Goal: Information Seeking & Learning: Find specific page/section

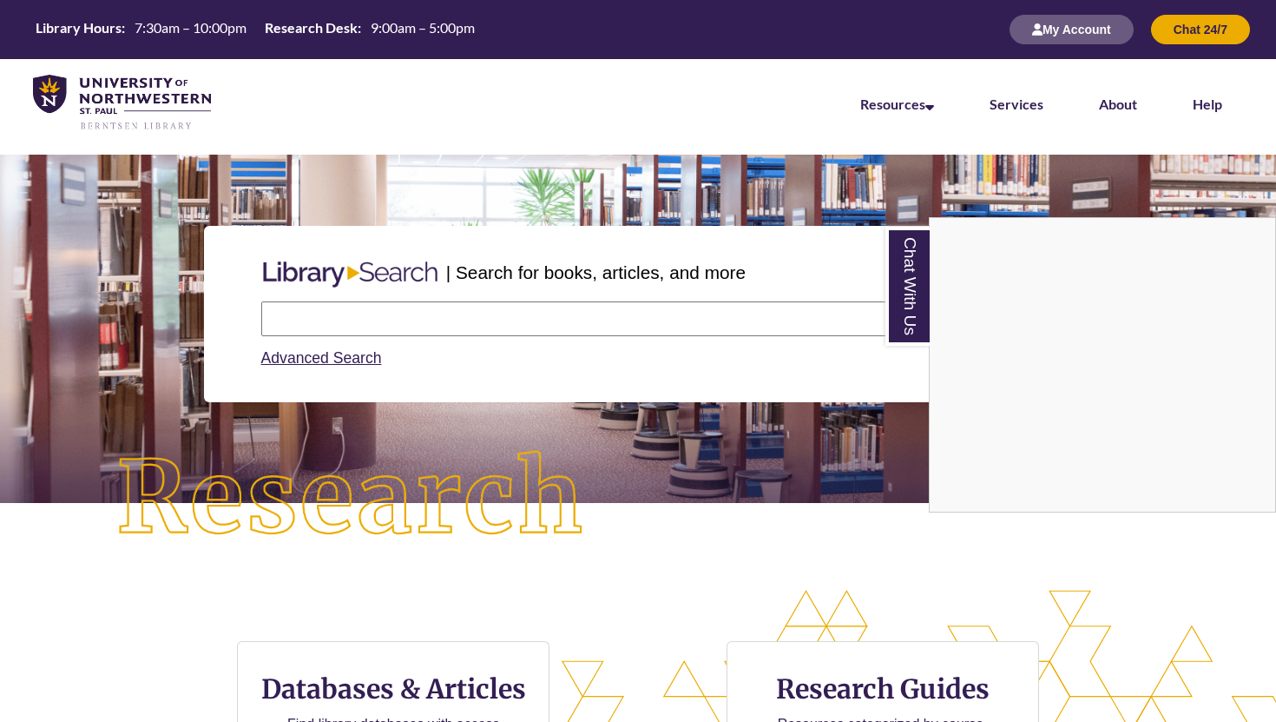
click at [130, 623] on div "Chat With Us" at bounding box center [638, 361] width 1276 height 722
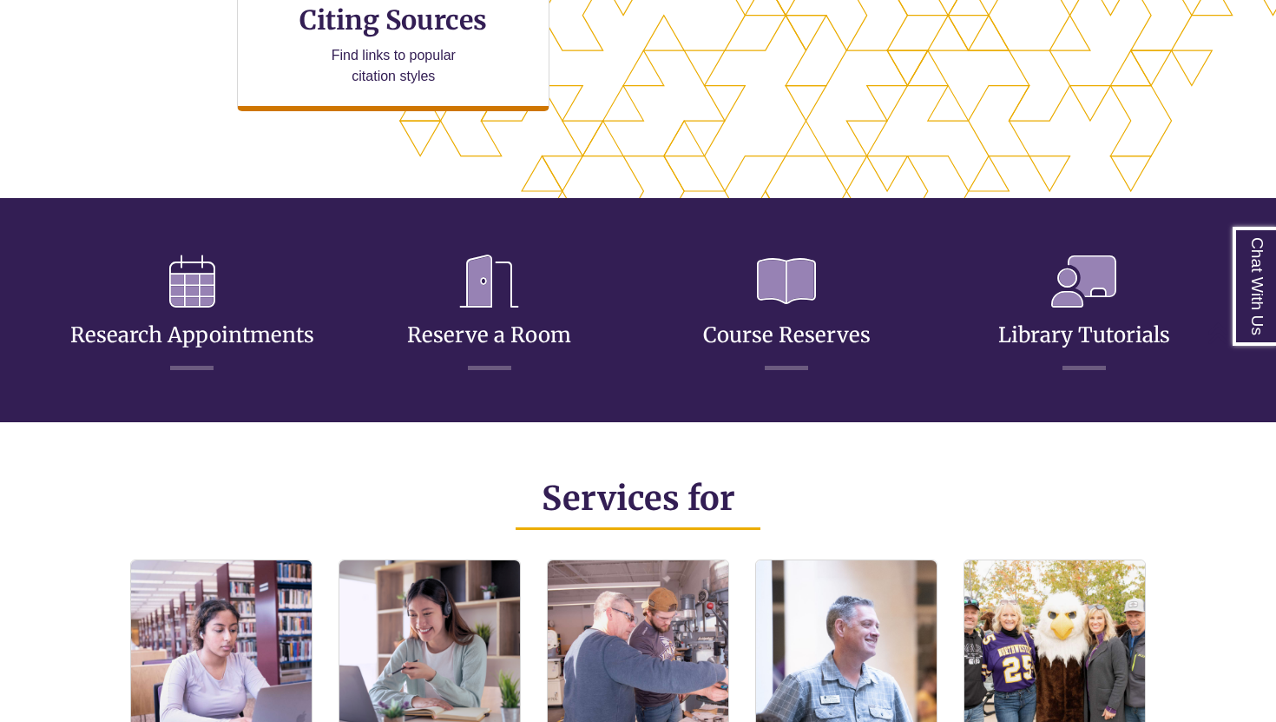
scroll to position [825, 0]
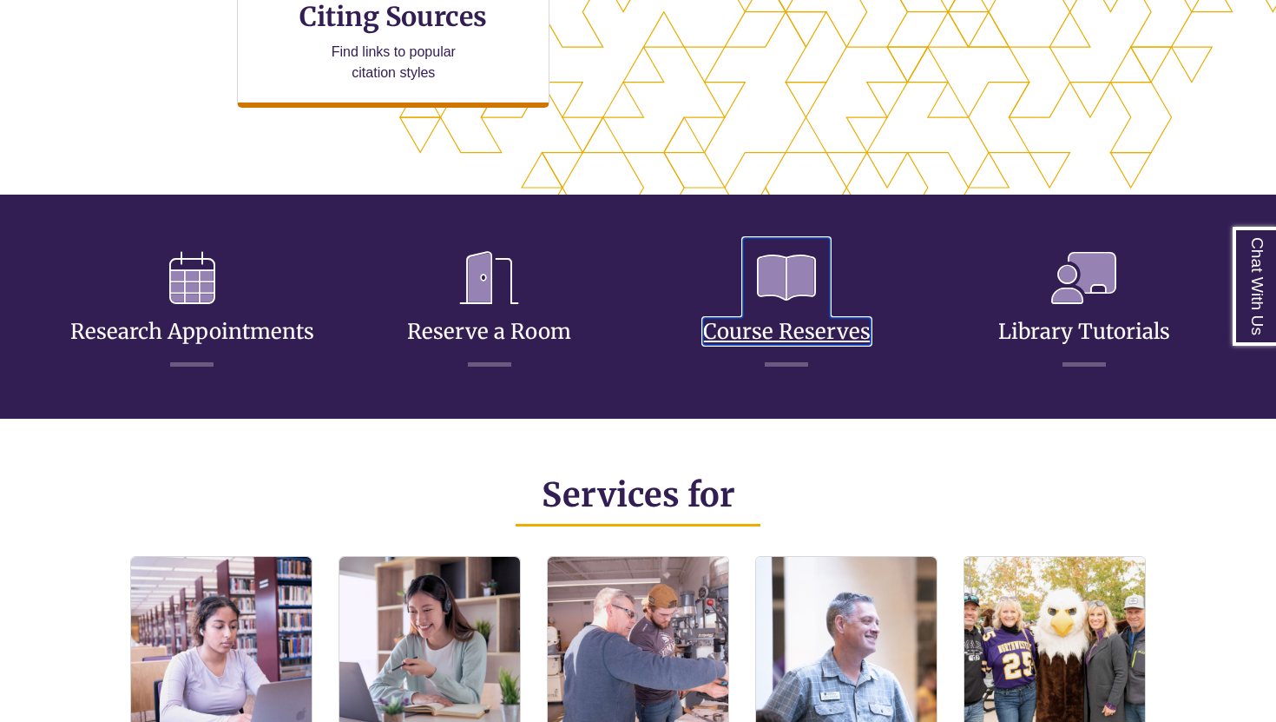
click at [775, 327] on link "Course Reserves" at bounding box center [787, 310] width 168 height 69
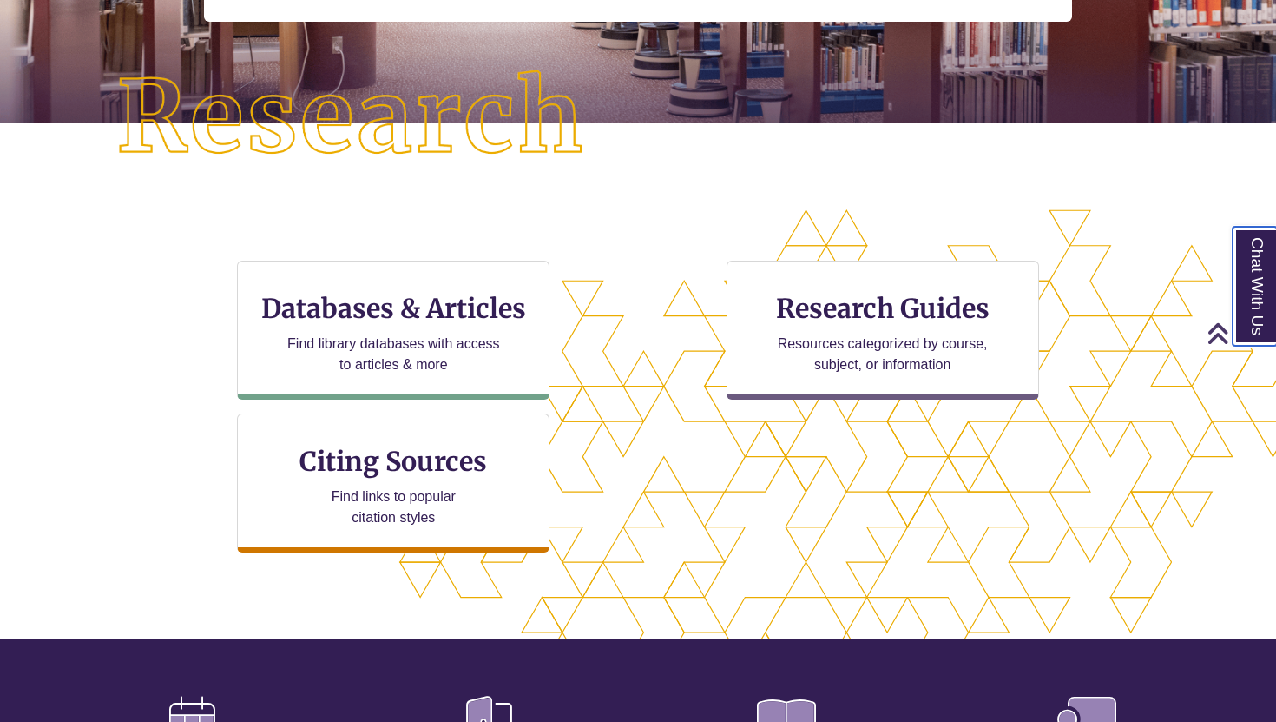
scroll to position [385, 0]
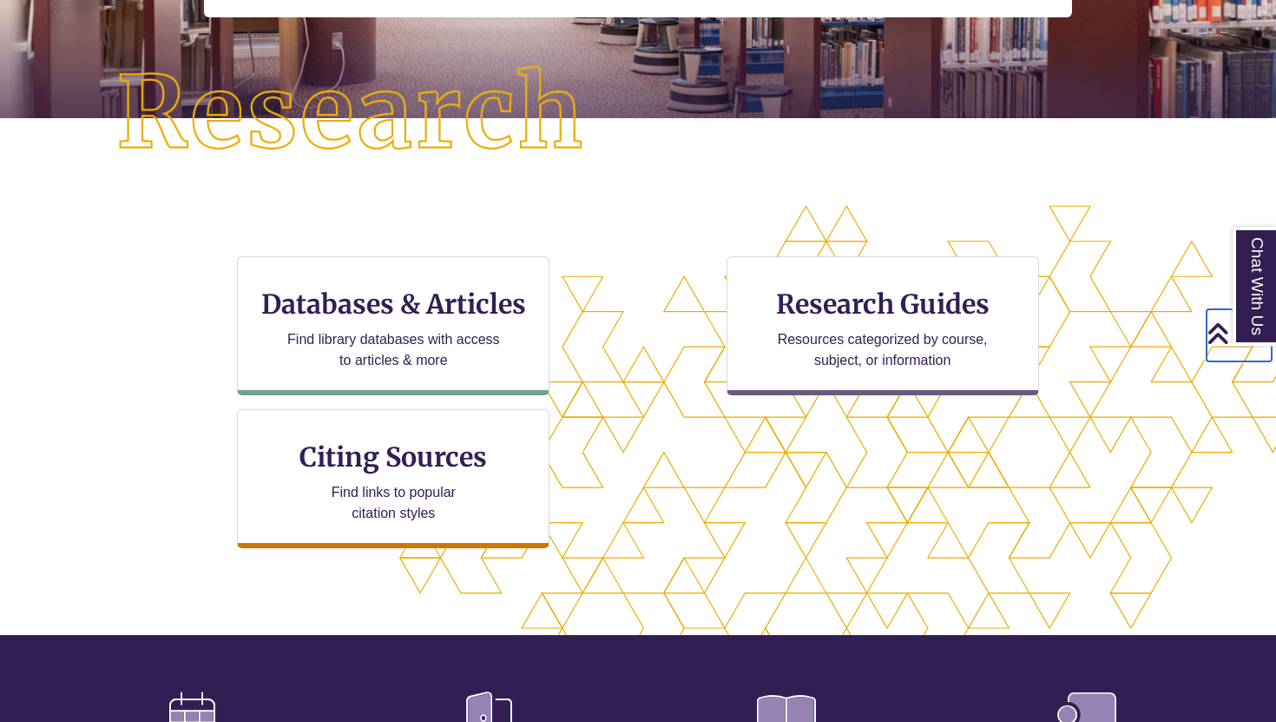
click at [1219, 336] on icon "Back to Top" at bounding box center [1218, 334] width 23 height 26
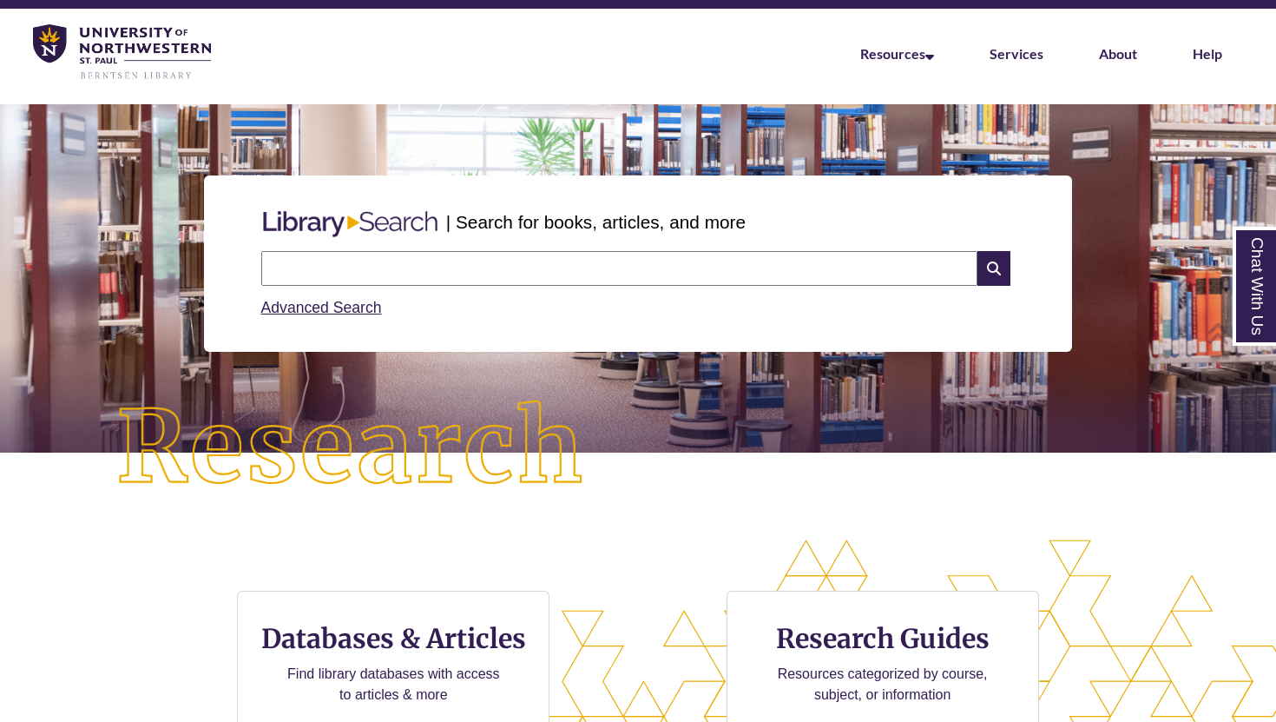
scroll to position [6, 0]
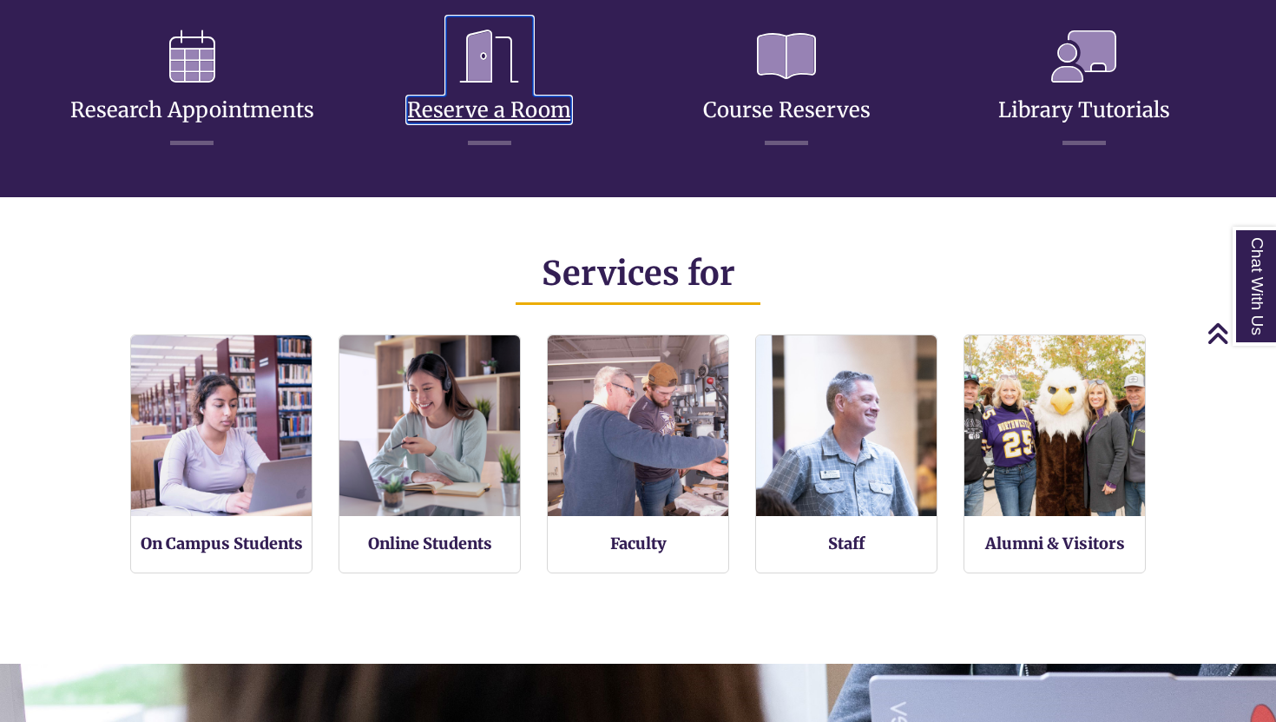
click at [478, 115] on link "Reserve a Room" at bounding box center [489, 89] width 164 height 69
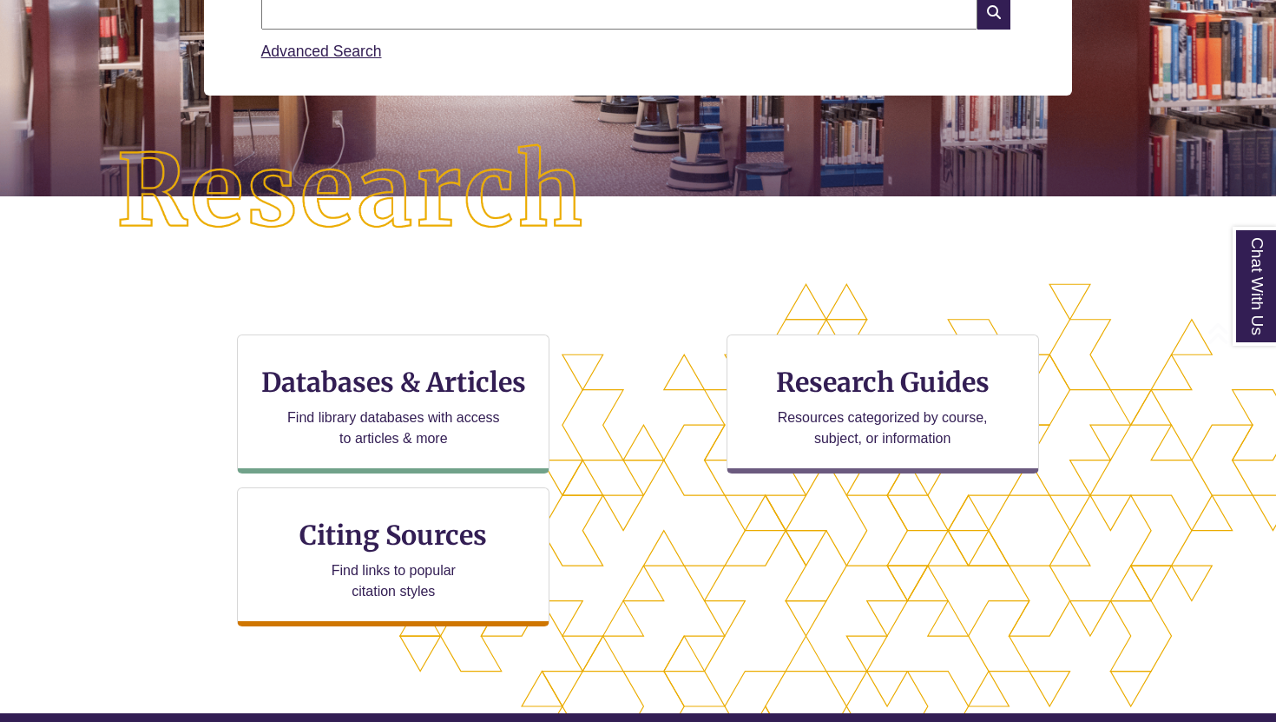
scroll to position [313, 0]
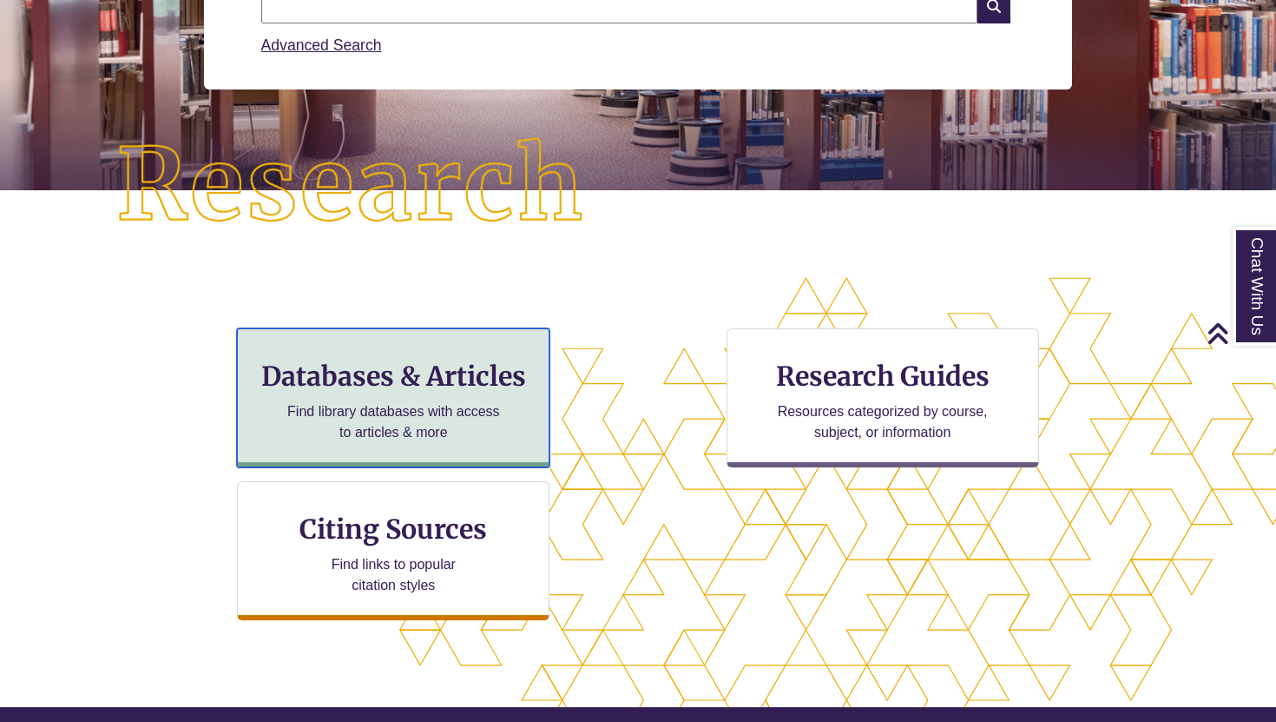
click at [414, 417] on p "Find library databases with access to articles & more" at bounding box center [393, 422] width 227 height 42
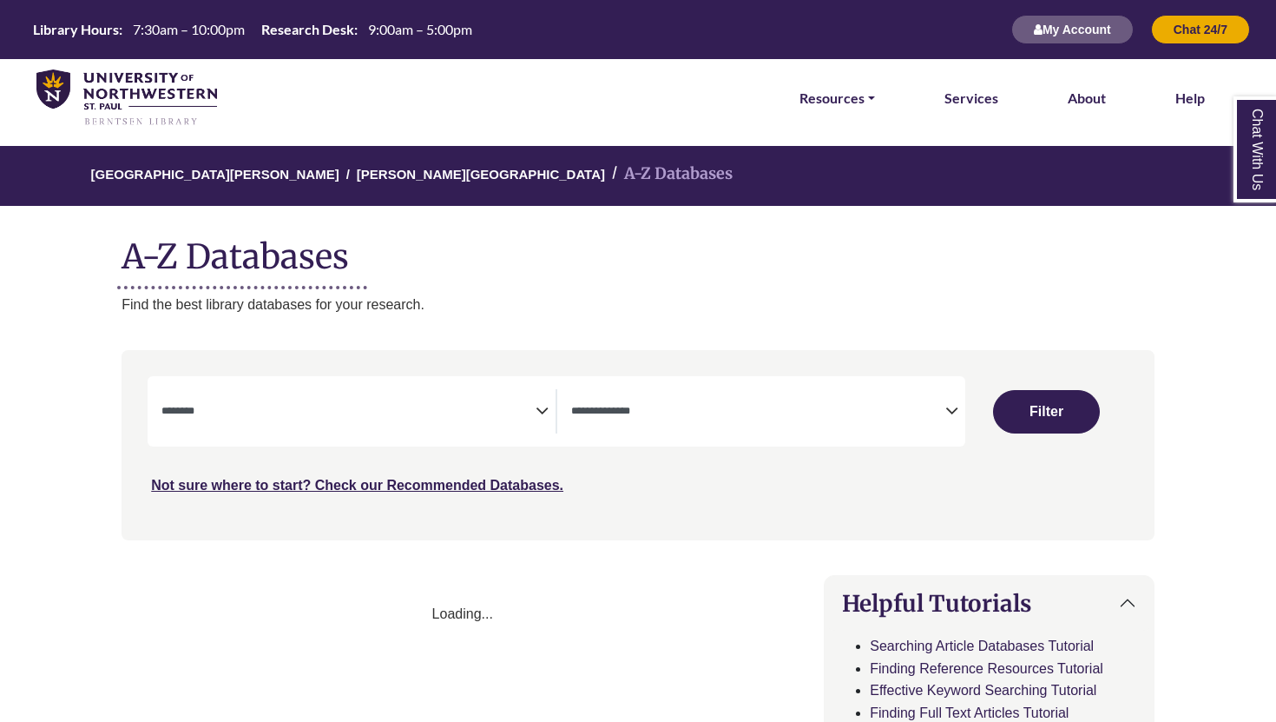
select select "Database Subject Filter"
select select "Database Types Filter"
select select "Database Subject Filter"
select select "Database Types Filter"
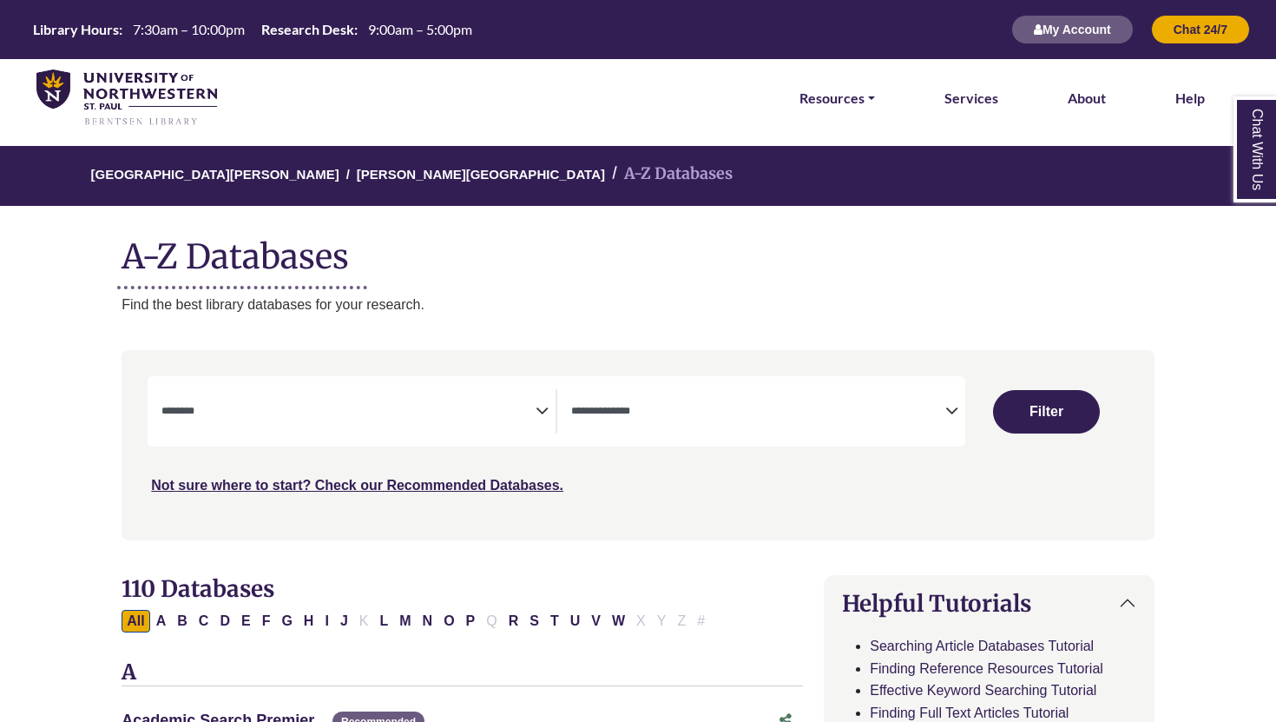
click at [431, 415] on textarea "Search" at bounding box center [348, 412] width 374 height 14
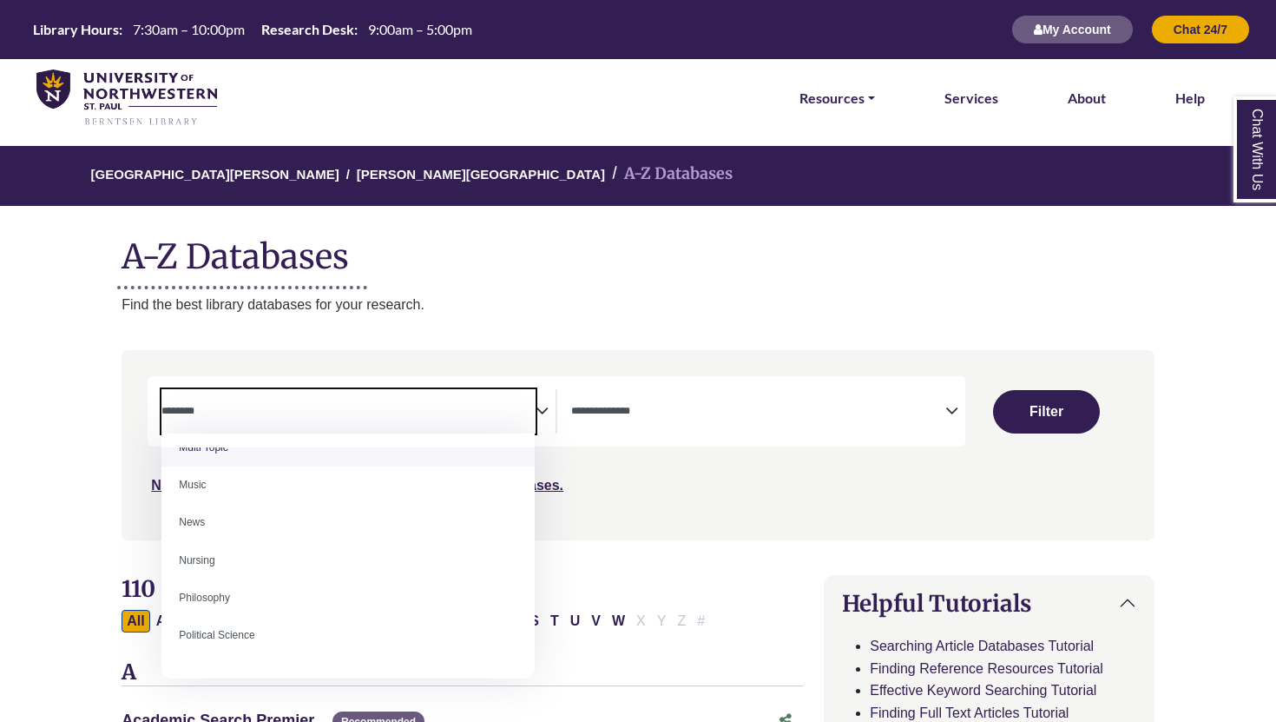
scroll to position [1188, 0]
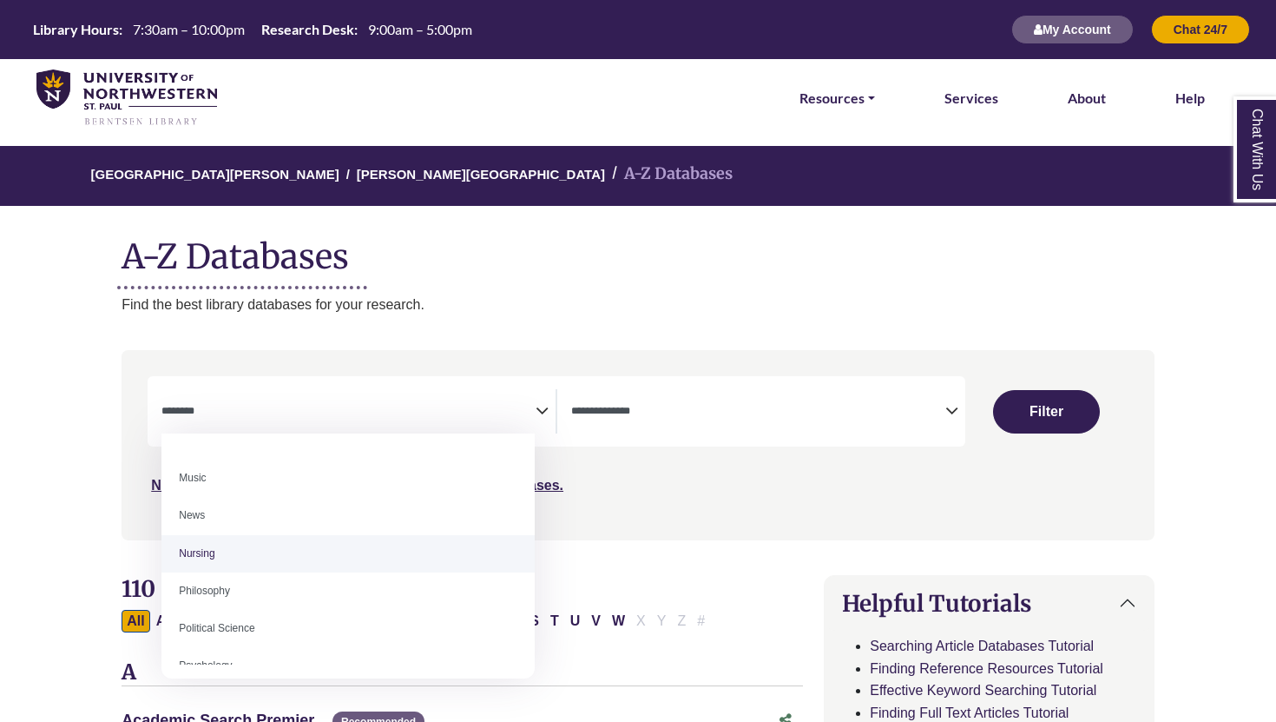
select select "*****"
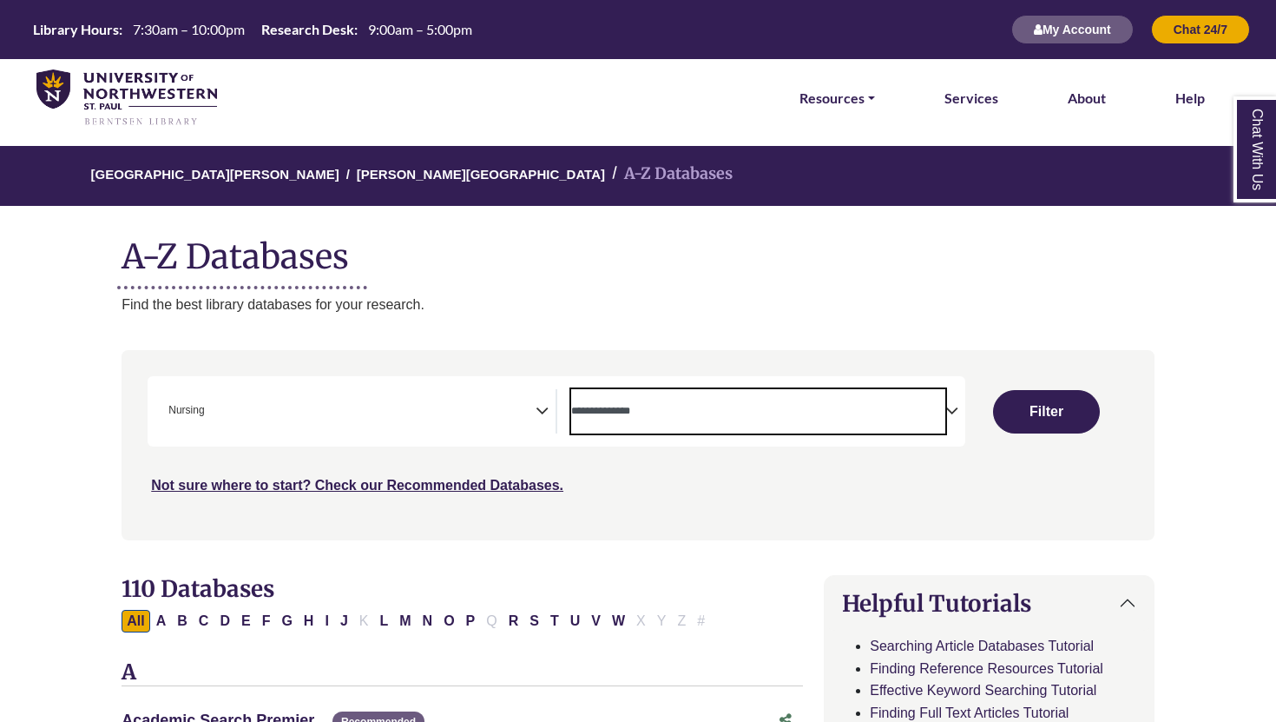
click at [643, 423] on span "Search filters" at bounding box center [758, 411] width 374 height 44
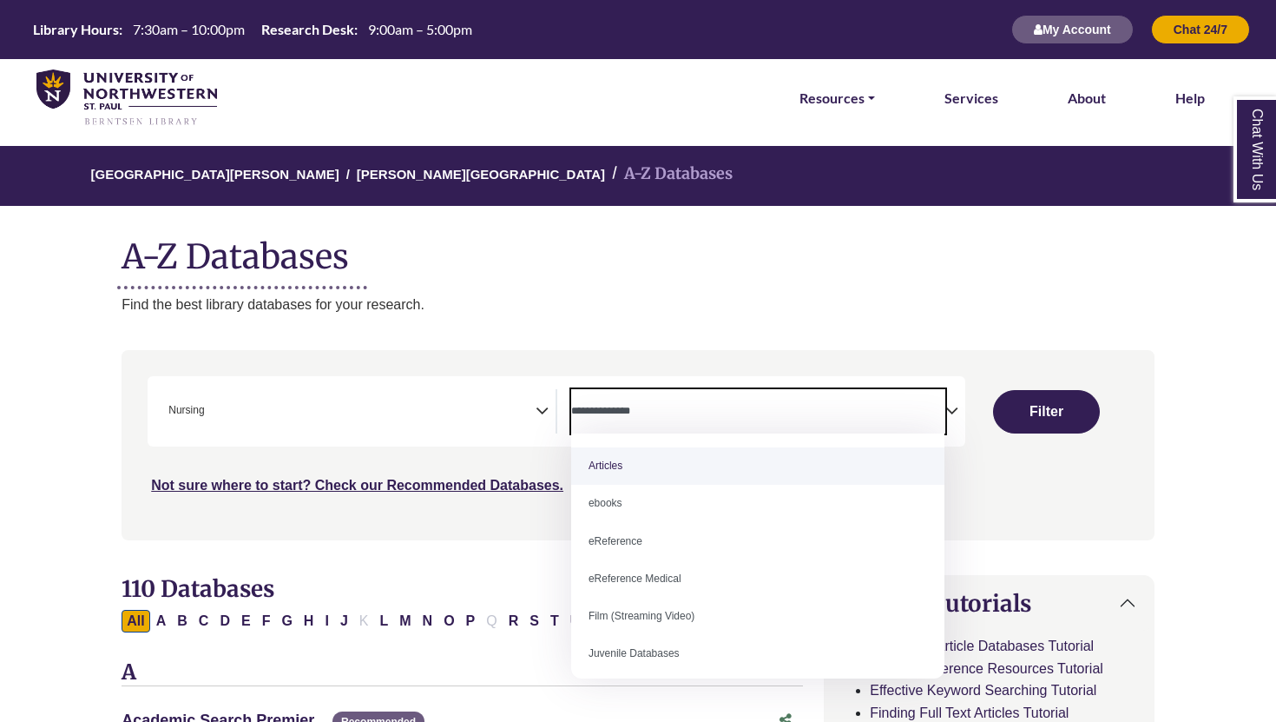
click at [643, 423] on span "Search filters" at bounding box center [758, 411] width 374 height 44
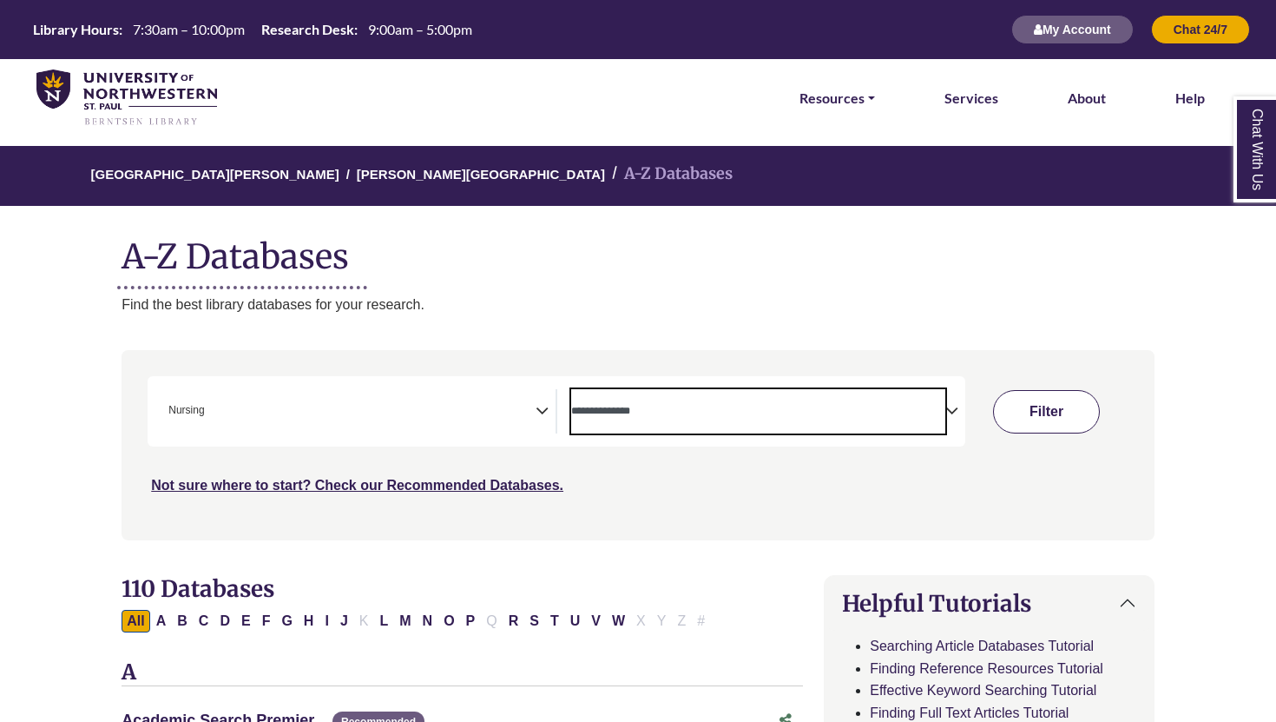
click at [1032, 424] on button "Filter" at bounding box center [1046, 411] width 107 height 43
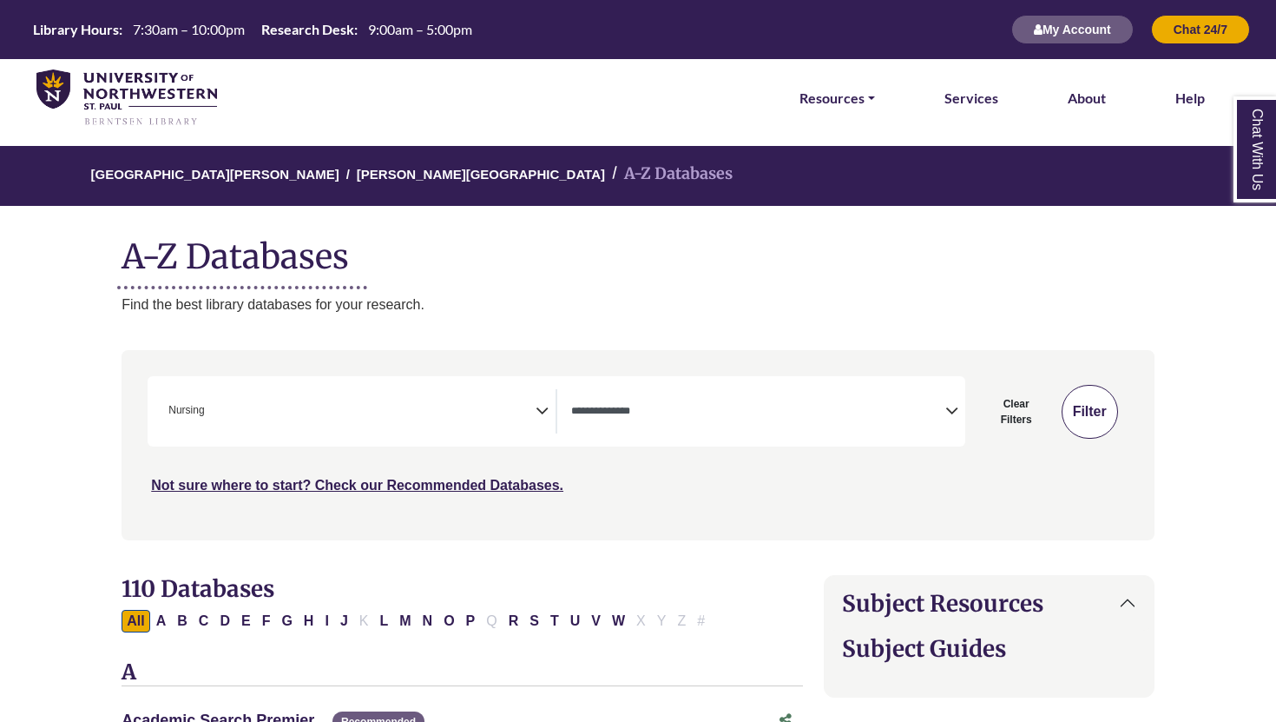
select select "Database Types Filter"
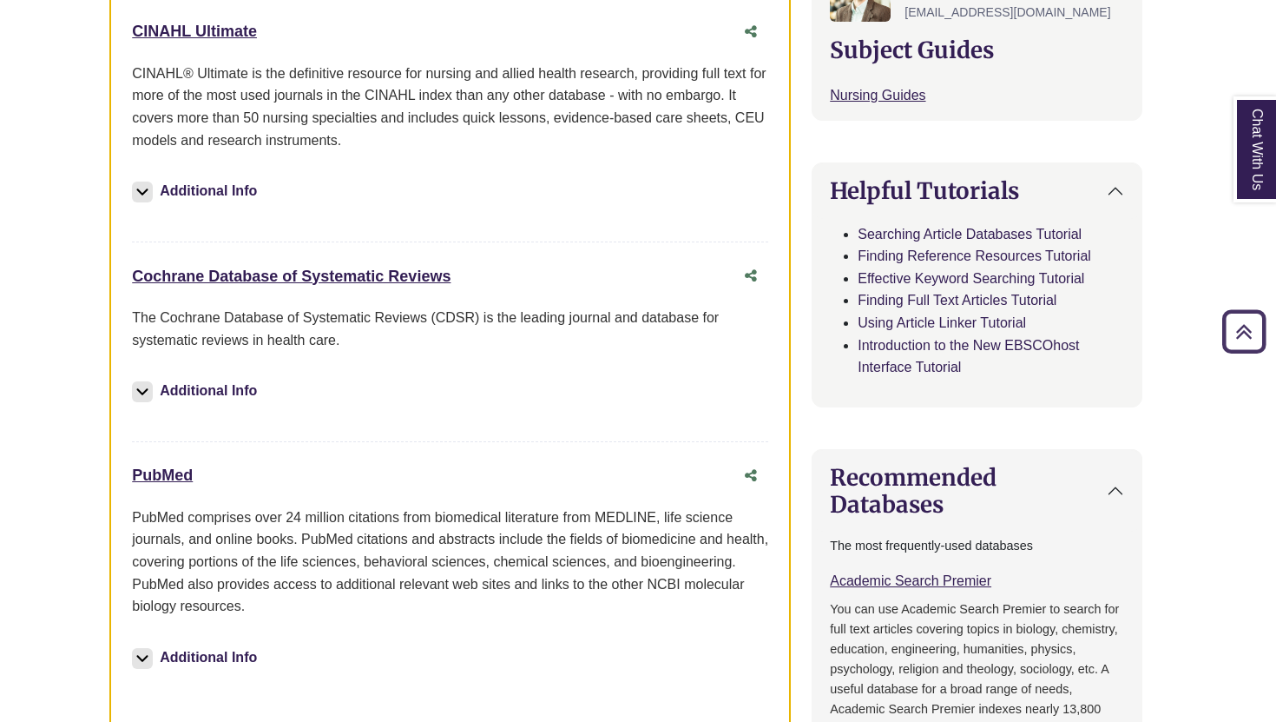
scroll to position [738, 12]
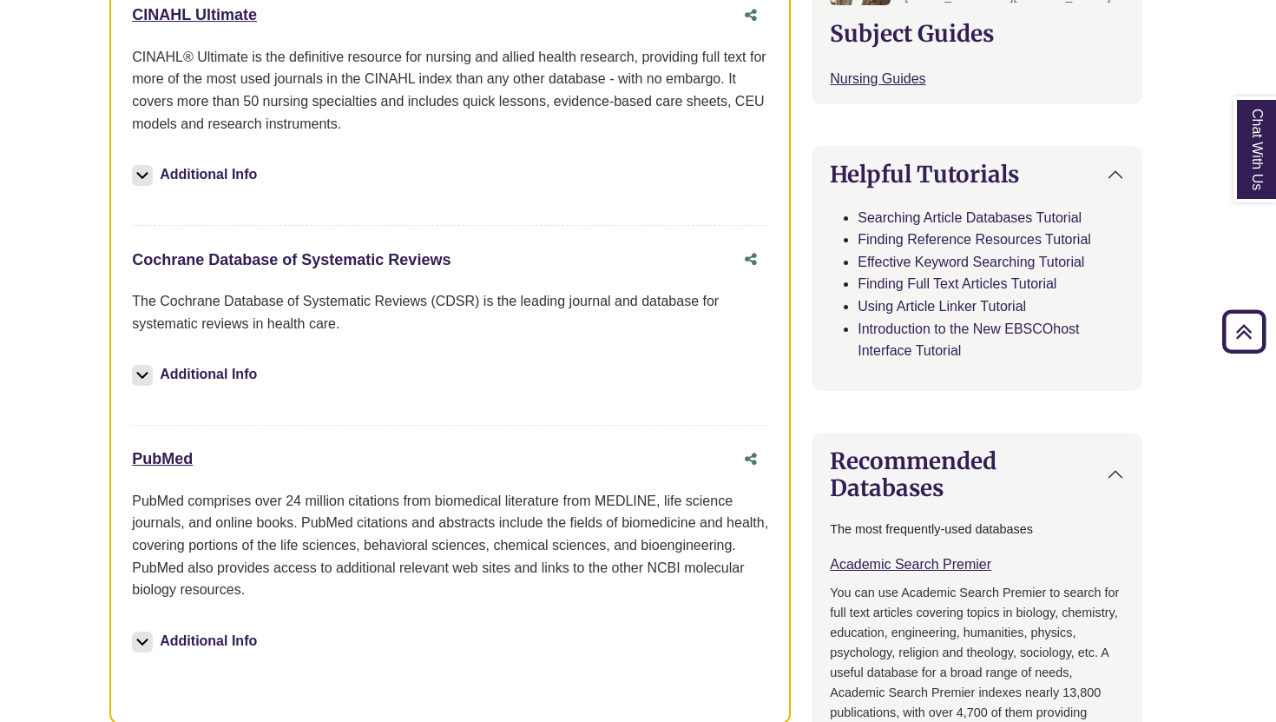
click at [216, 267] on link "Cochrane Database of Systematic Reviews This link opens in a new window" at bounding box center [291, 259] width 319 height 17
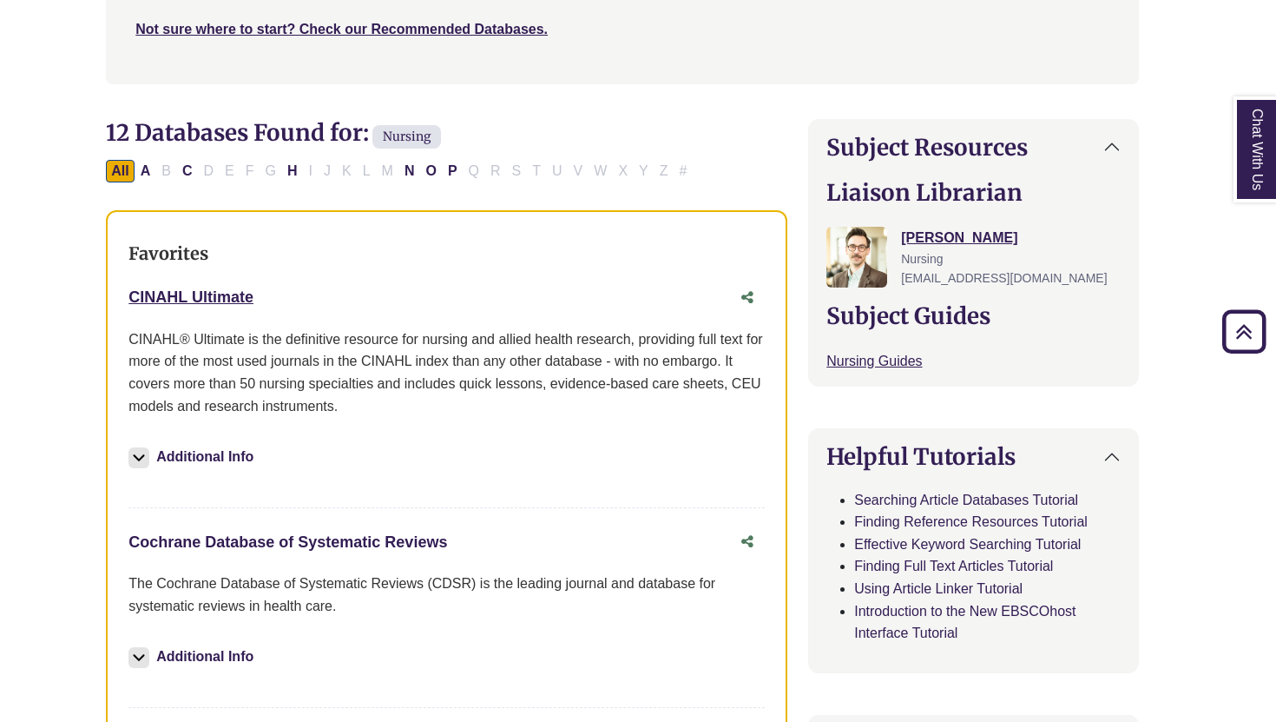
scroll to position [458, 16]
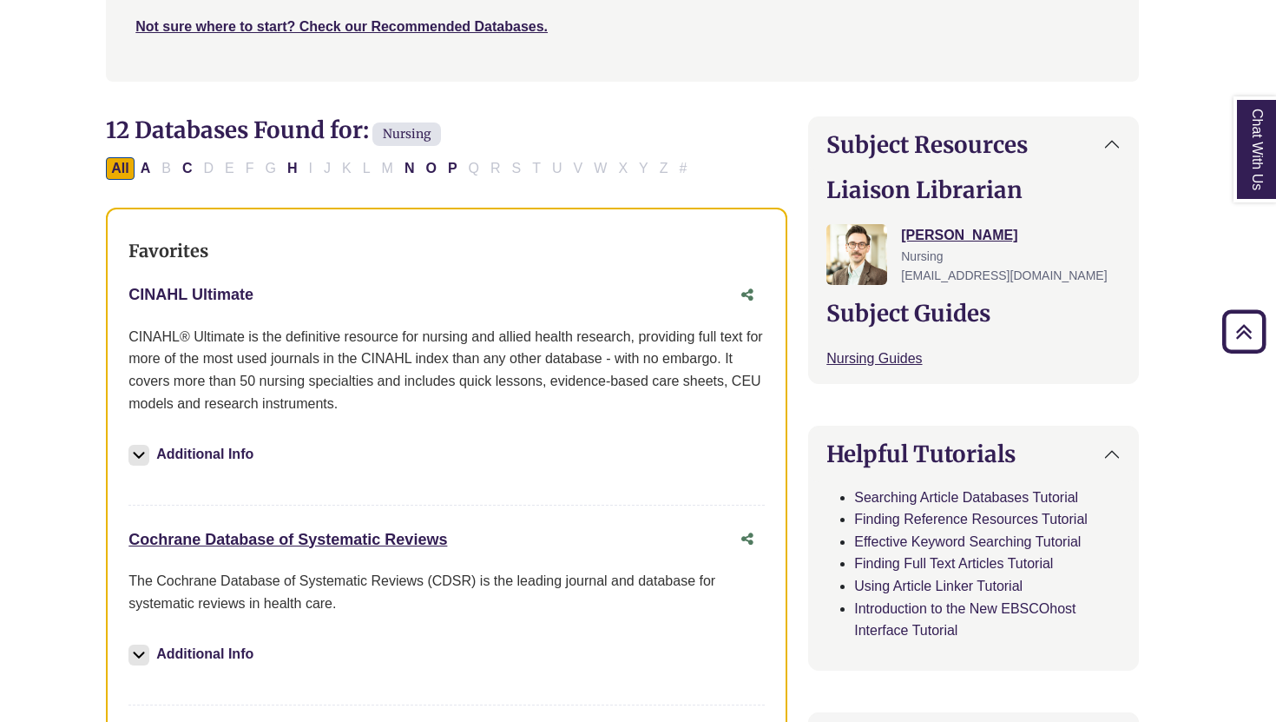
click at [207, 294] on link "CINAHL Ultimate This link opens in a new window" at bounding box center [191, 294] width 125 height 17
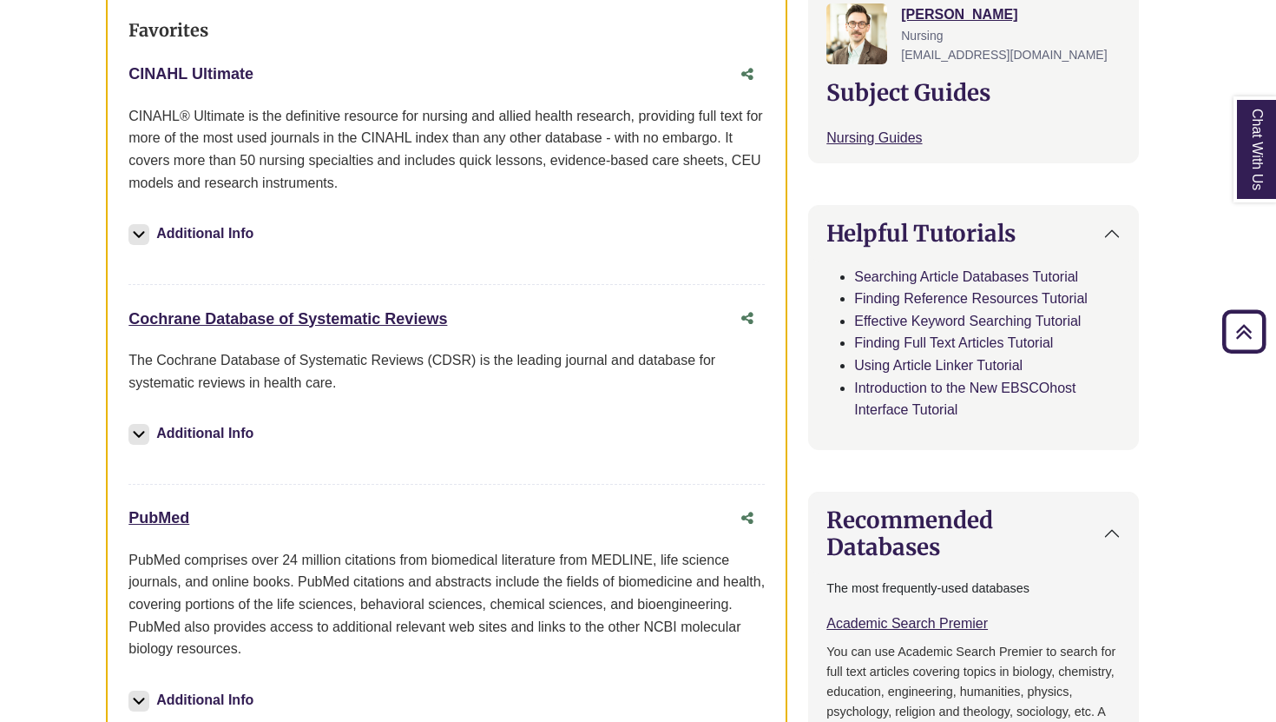
scroll to position [680, 16]
click at [289, 318] on link "Cochrane Database of Systematic Reviews This link opens in a new window" at bounding box center [288, 317] width 319 height 17
